Goal: Obtain resource: Download file/media

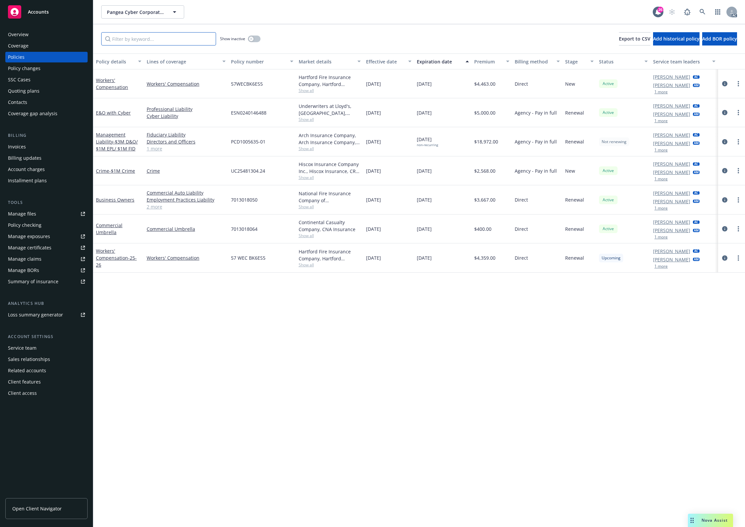
click at [153, 39] on input "Filter by keyword..." at bounding box center [158, 38] width 115 height 13
paste input "7013018050"
type input "7013018050"
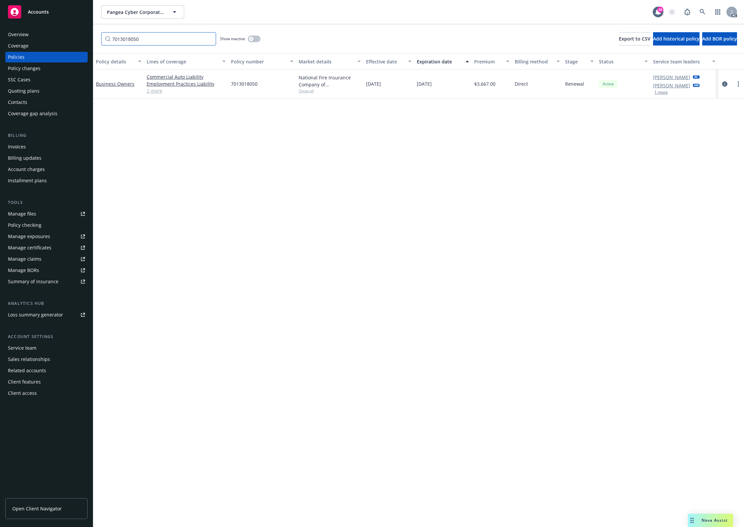
click at [146, 45] on input "7013018050" at bounding box center [158, 38] width 115 height 13
click at [726, 83] on icon "circleInformation" at bounding box center [724, 83] width 5 height 5
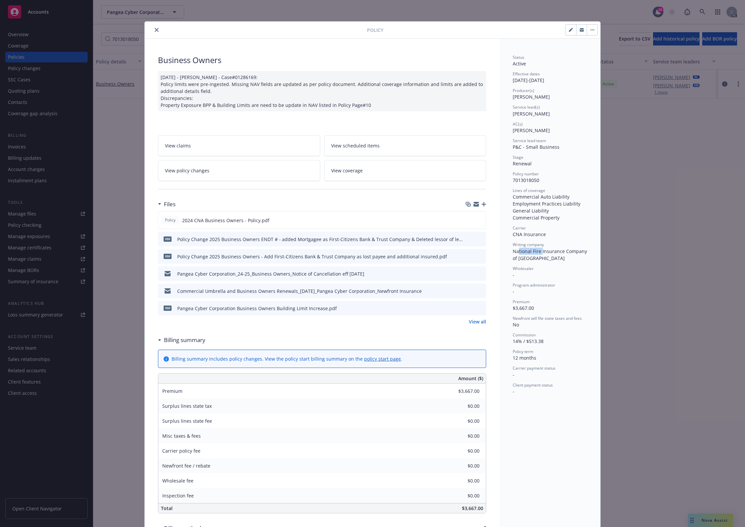
drag, startPoint x: 515, startPoint y: 254, endPoint x: 539, endPoint y: 251, distance: 23.4
click at [539, 251] on span "National Fire Insurance Company of [GEOGRAPHIC_DATA]" at bounding box center [551, 254] width 76 height 13
click at [540, 254] on div "Writing company National Fire Insurance Company of [GEOGRAPHIC_DATA]" at bounding box center [550, 252] width 74 height 20
drag, startPoint x: 502, startPoint y: 253, endPoint x: 498, endPoint y: 251, distance: 4.2
click at [499, 251] on div "Status Active Effective dates [DATE] - [DATE] Producer(s) [PERSON_NAME] Service…" at bounding box center [549, 417] width 101 height 759
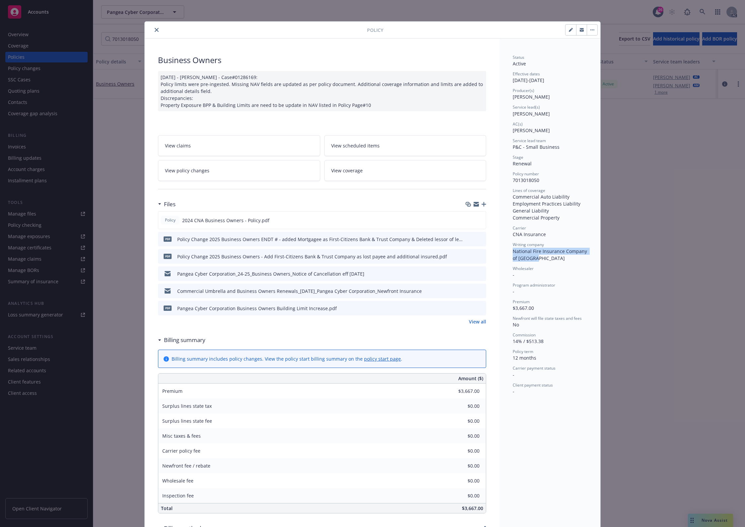
click at [499, 251] on div "Status Active Effective dates [DATE] - [DATE] Producer(s) [PERSON_NAME] Service…" at bounding box center [549, 417] width 101 height 759
click at [482, 321] on link "View all" at bounding box center [477, 321] width 17 height 7
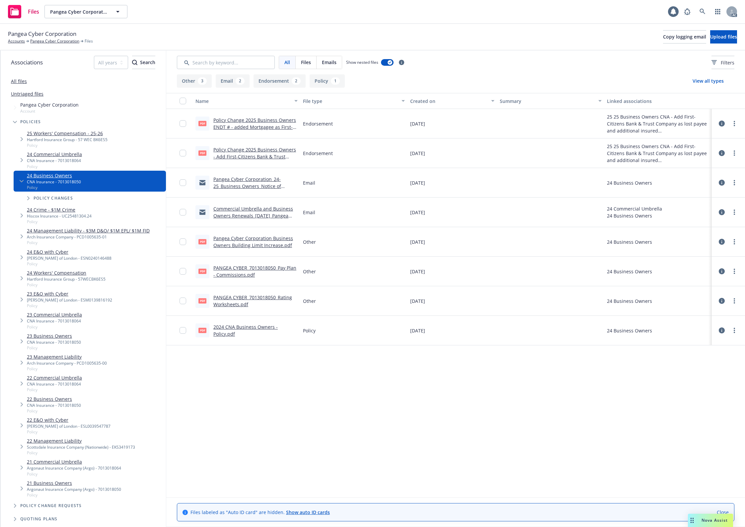
click at [247, 209] on link "Commercial Umbrella and Business Owners Renewals_[DATE]_Pangea Cyber Corporatio…" at bounding box center [253, 218] width 80 height 27
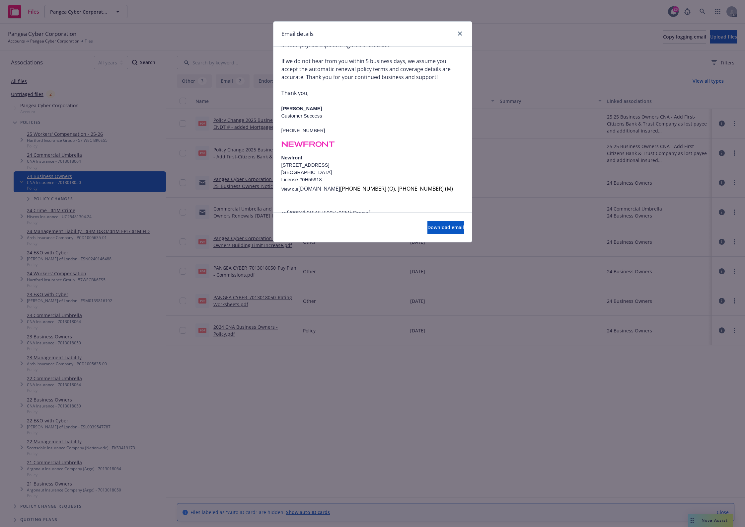
scroll to position [258, 0]
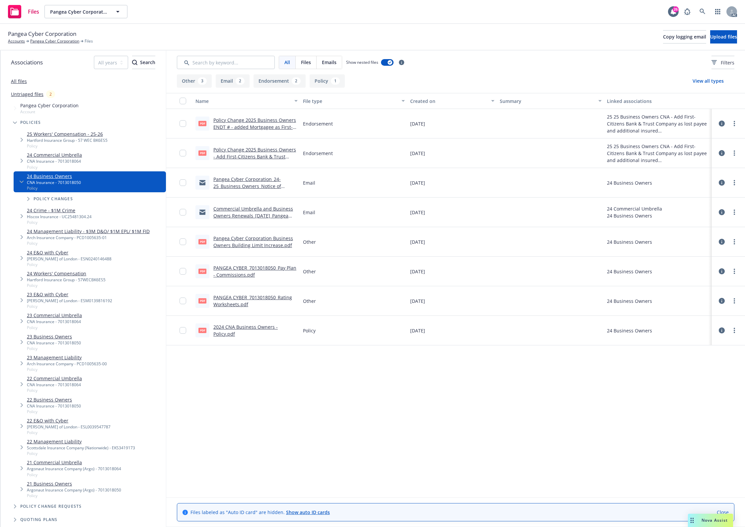
click at [256, 176] on link "Pangea Cyber Corporation_24-25_Business Owners_Notice of Cancellation eff [DATE]" at bounding box center [247, 186] width 68 height 20
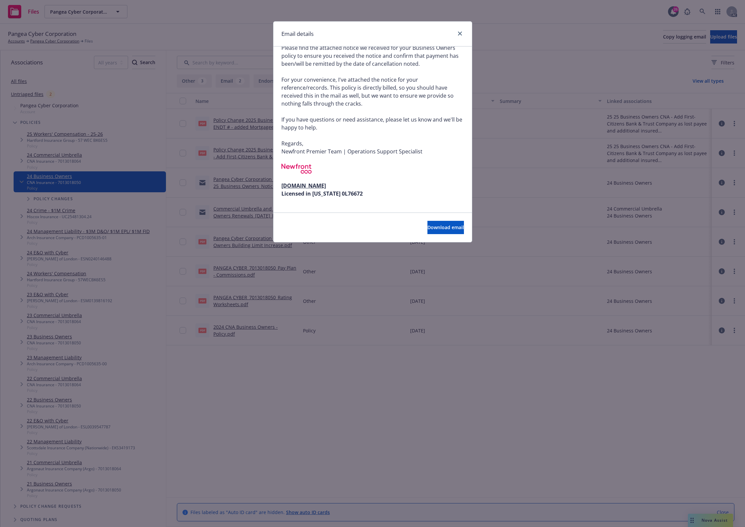
scroll to position [116, 0]
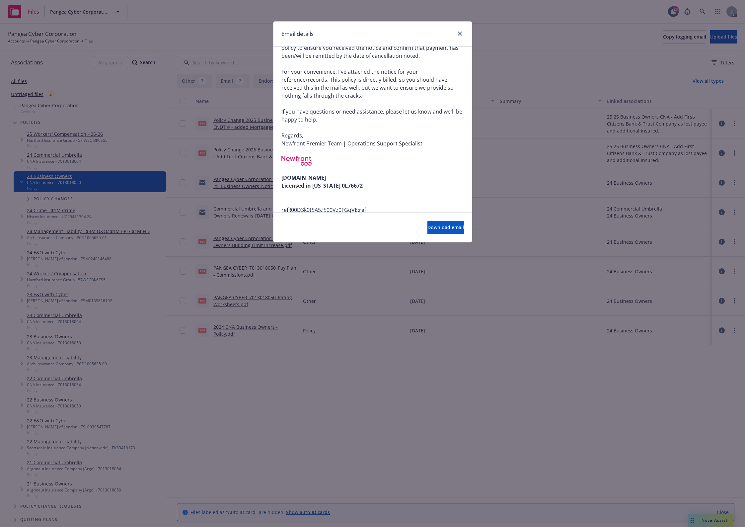
click at [229, 168] on div "Email details Pangea Cyber Corporation_24-25_Business Owners_Notice of Cancella…" at bounding box center [372, 263] width 745 height 527
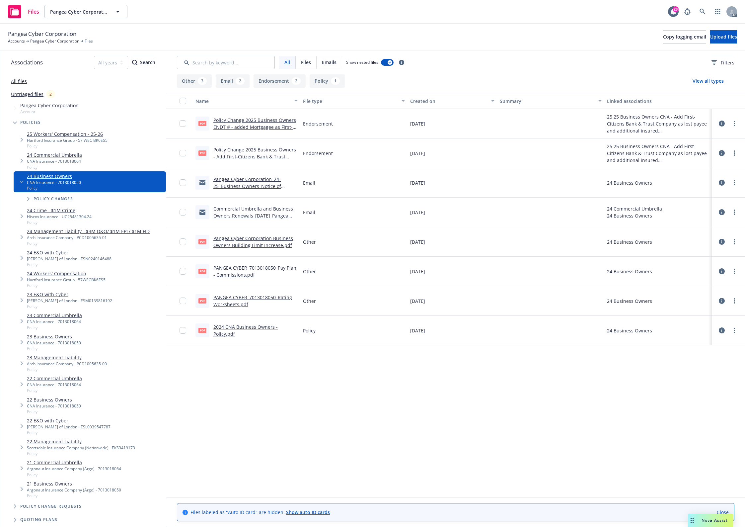
click at [260, 123] on div "Policy Change 2025 Business Owners ENDT # - added Mortgagee as First-Citizens B…" at bounding box center [255, 123] width 84 height 14
click at [232, 326] on link "2024 CNA Business Owners - Policy.pdf" at bounding box center [245, 330] width 64 height 13
